Goal: Check status

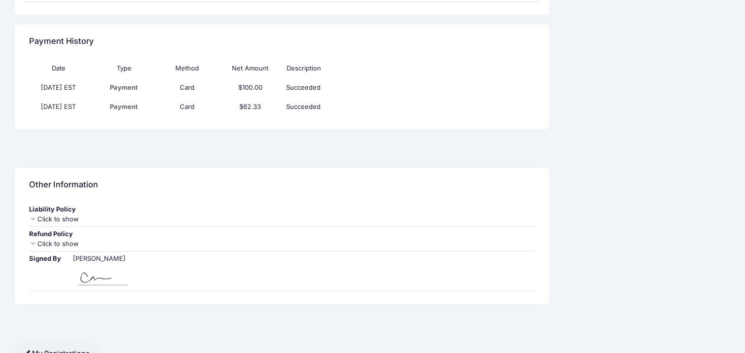
scroll to position [613, 0]
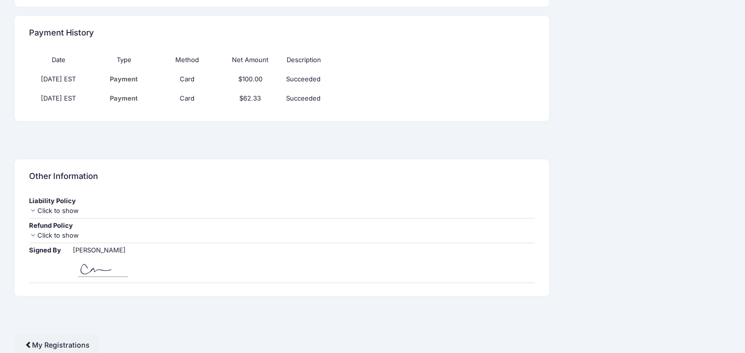
click at [33, 233] on icon at bounding box center [33, 235] width 8 height 6
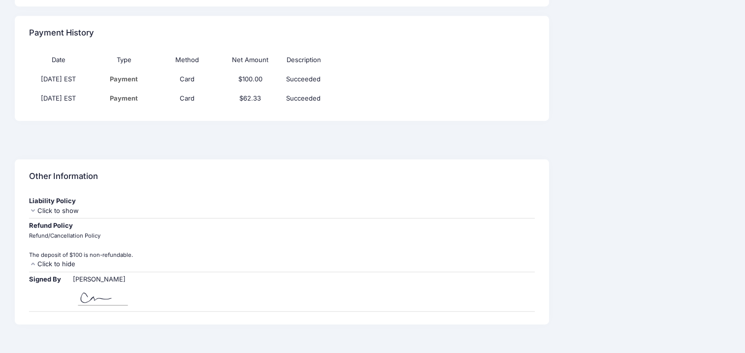
click at [32, 207] on icon at bounding box center [33, 210] width 8 height 6
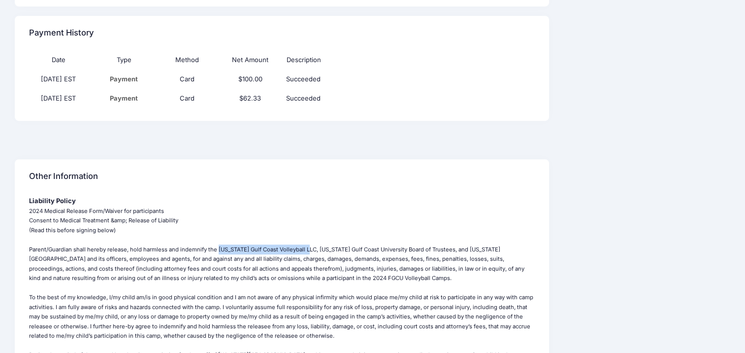
drag, startPoint x: 217, startPoint y: 247, endPoint x: 304, endPoint y: 244, distance: 87.7
click at [304, 244] on small "2024 Medical Release Form/Waiver for participants Consent to Medical Treatment …" at bounding box center [281, 350] width 504 height 286
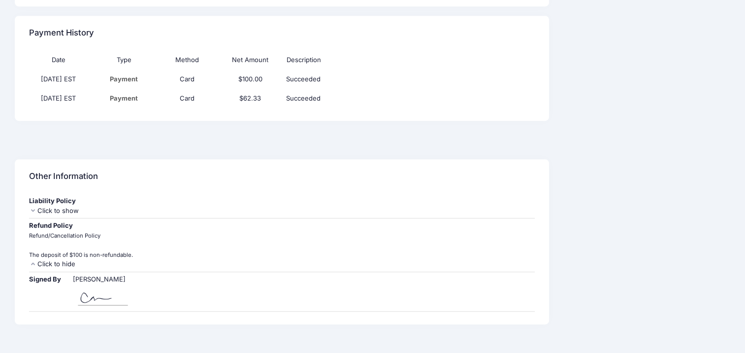
click at [33, 208] on icon at bounding box center [33, 210] width 8 height 6
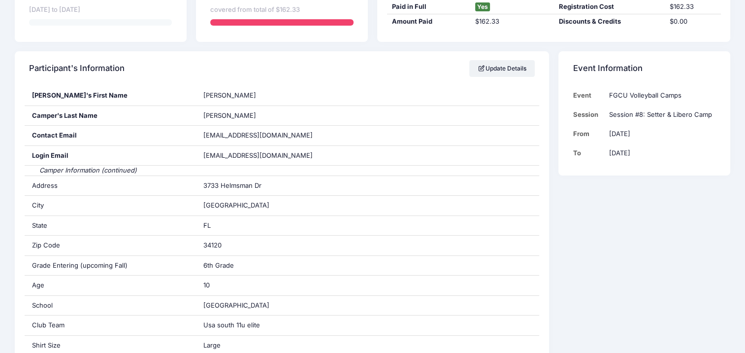
scroll to position [0, 0]
